Goal: Download file/media

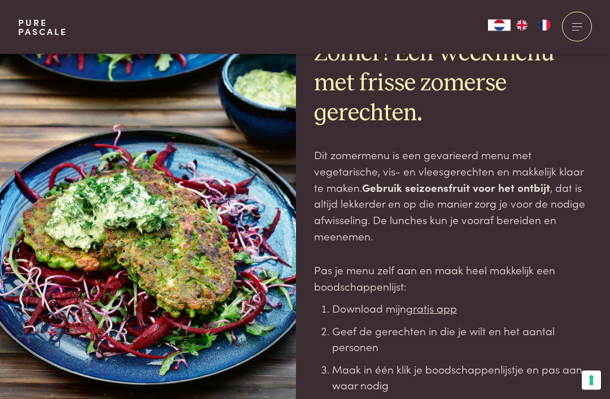
scroll to position [41, 0]
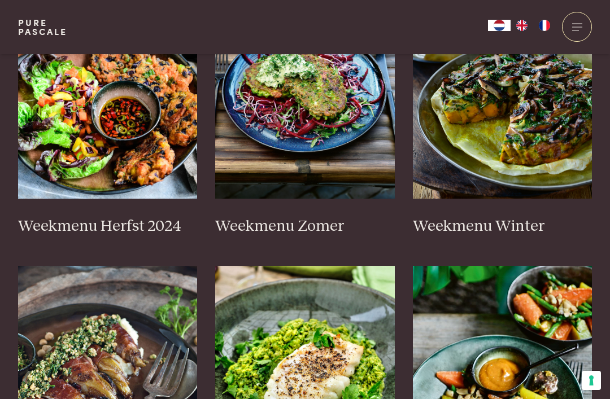
scroll to position [388, 0]
click at [145, 149] on img at bounding box center [108, 86] width 180 height 226
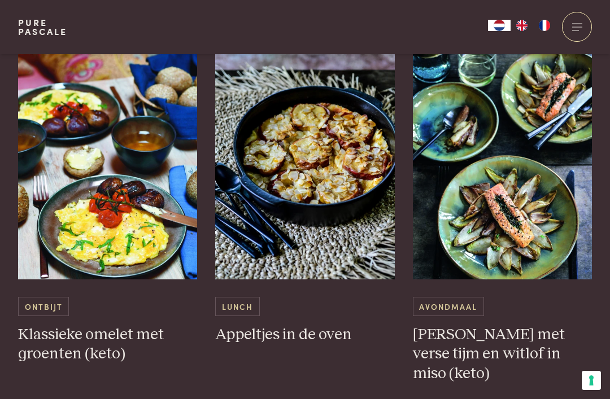
scroll to position [3361, 0]
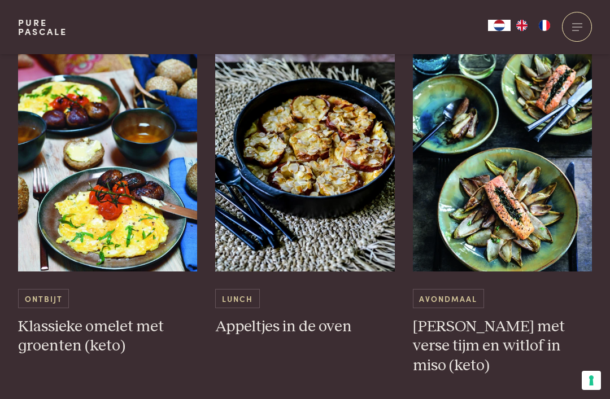
click at [336, 227] on img at bounding box center [305, 159] width 180 height 226
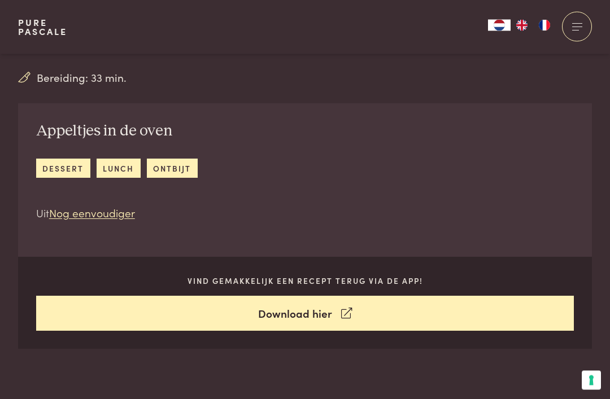
scroll to position [377, 0]
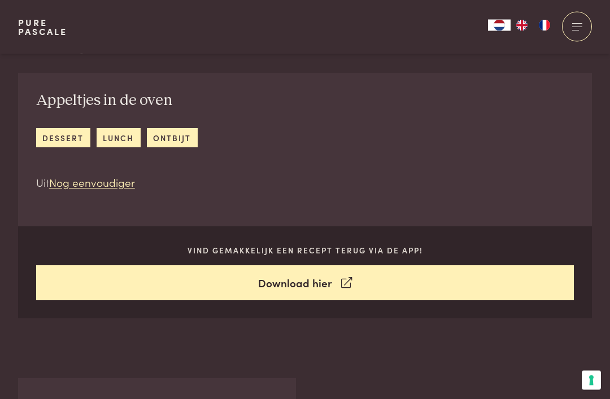
click at [526, 288] on link "Download hier" at bounding box center [305, 284] width 538 height 36
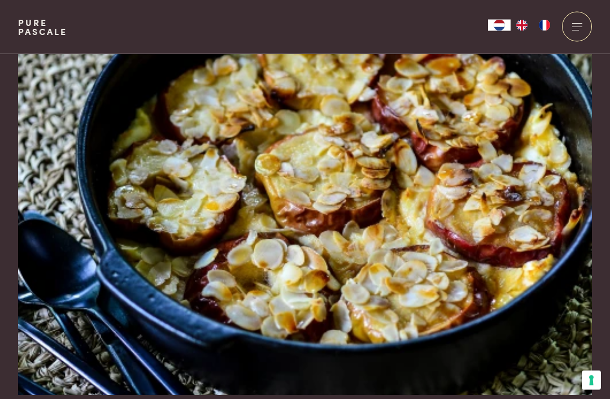
scroll to position [0, 0]
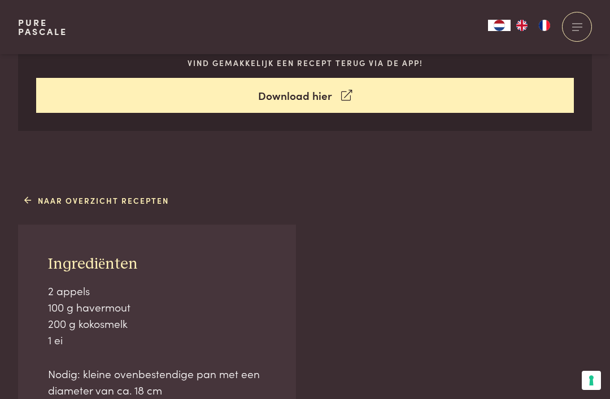
scroll to position [565, 0]
